Goal: Information Seeking & Learning: Learn about a topic

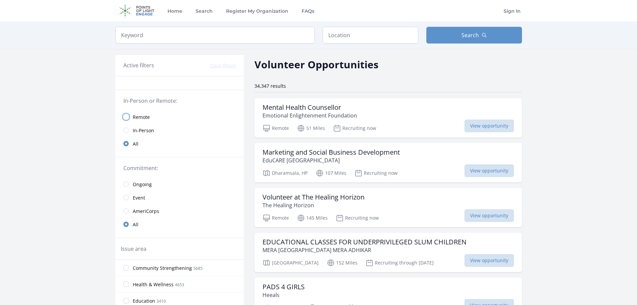
click at [126, 117] on input "radio" at bounding box center [125, 116] width 5 height 5
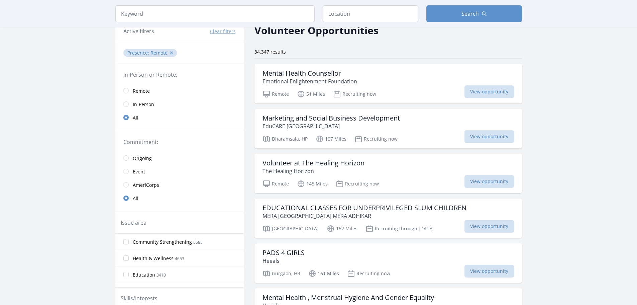
scroll to position [67, 0]
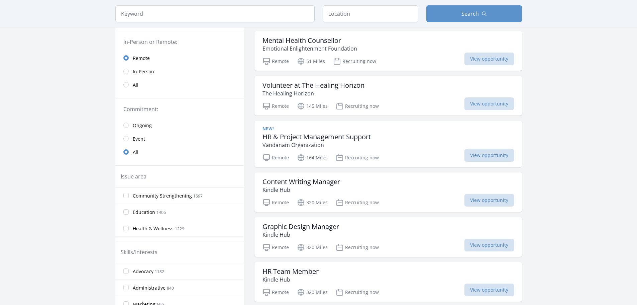
click at [139, 124] on span "Ongoing" at bounding box center [142, 125] width 19 height 7
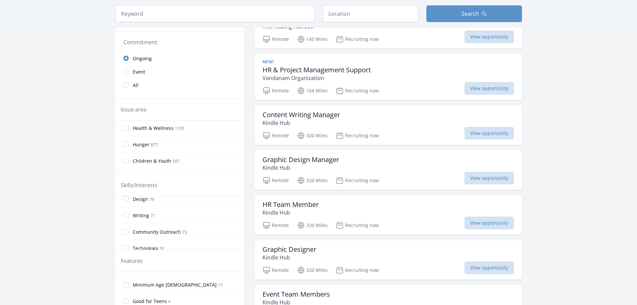
scroll to position [289, 0]
click at [126, 210] on input "Writing 77" at bounding box center [125, 209] width 5 height 5
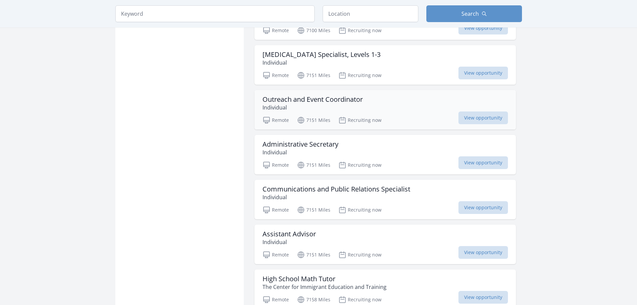
scroll to position [468, 0]
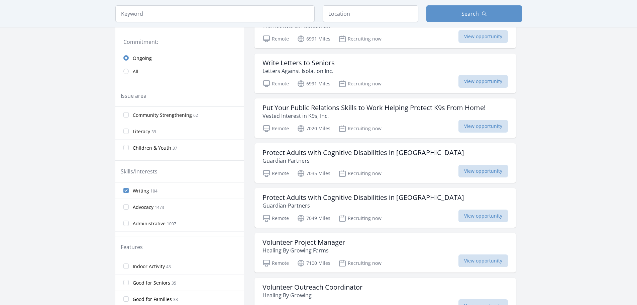
scroll to position [134, 0]
click at [126, 190] on input "Writing 104" at bounding box center [125, 190] width 5 height 5
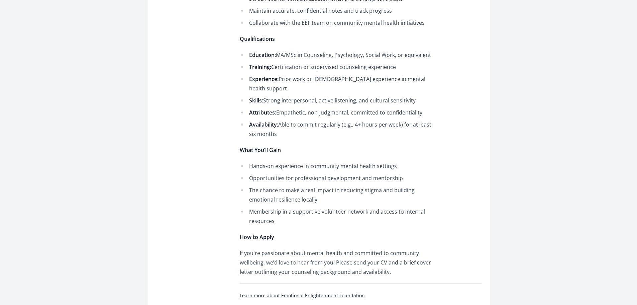
scroll to position [368, 0]
